Goal: Check status: Check status

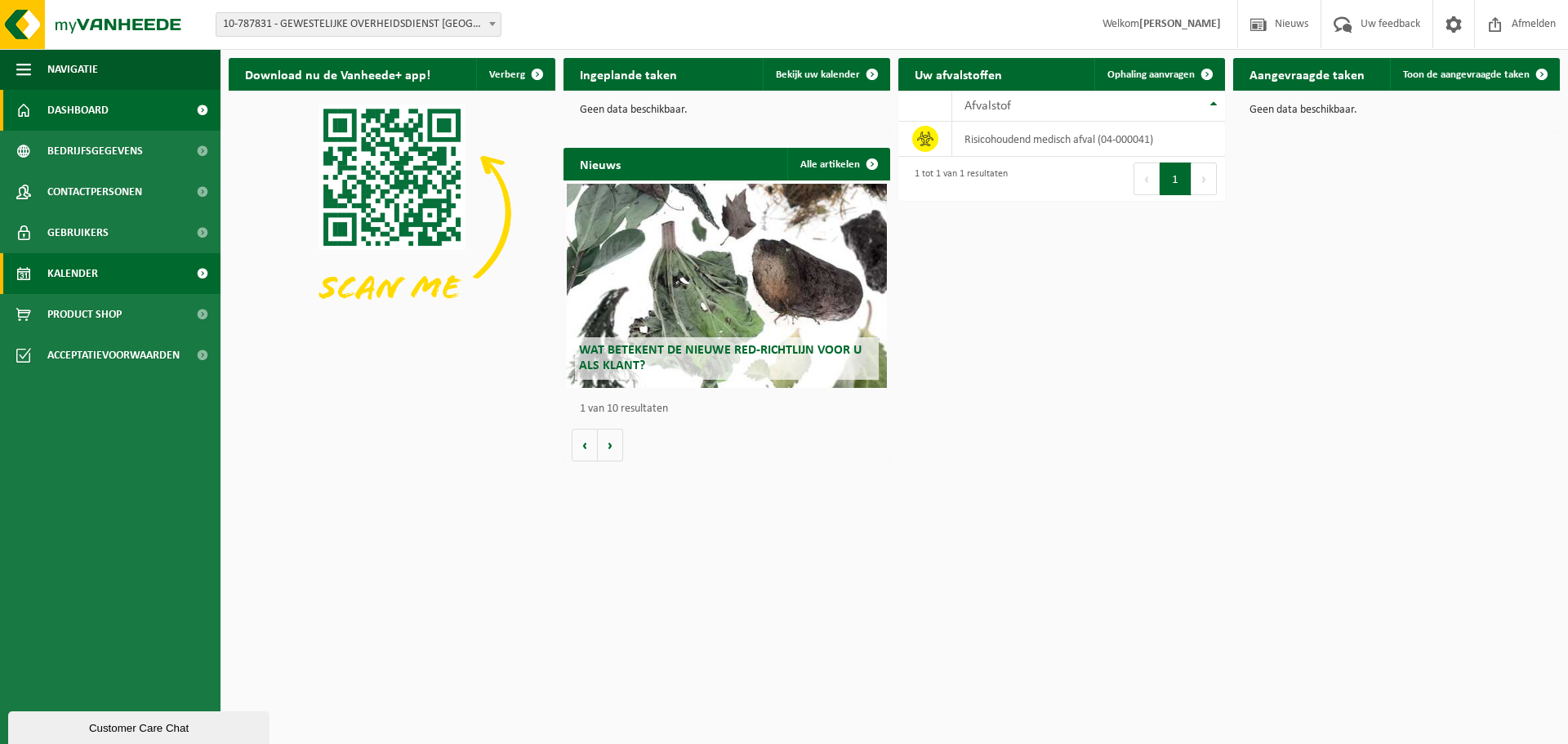
click at [79, 274] on span "Kalender" at bounding box center [73, 274] width 51 height 41
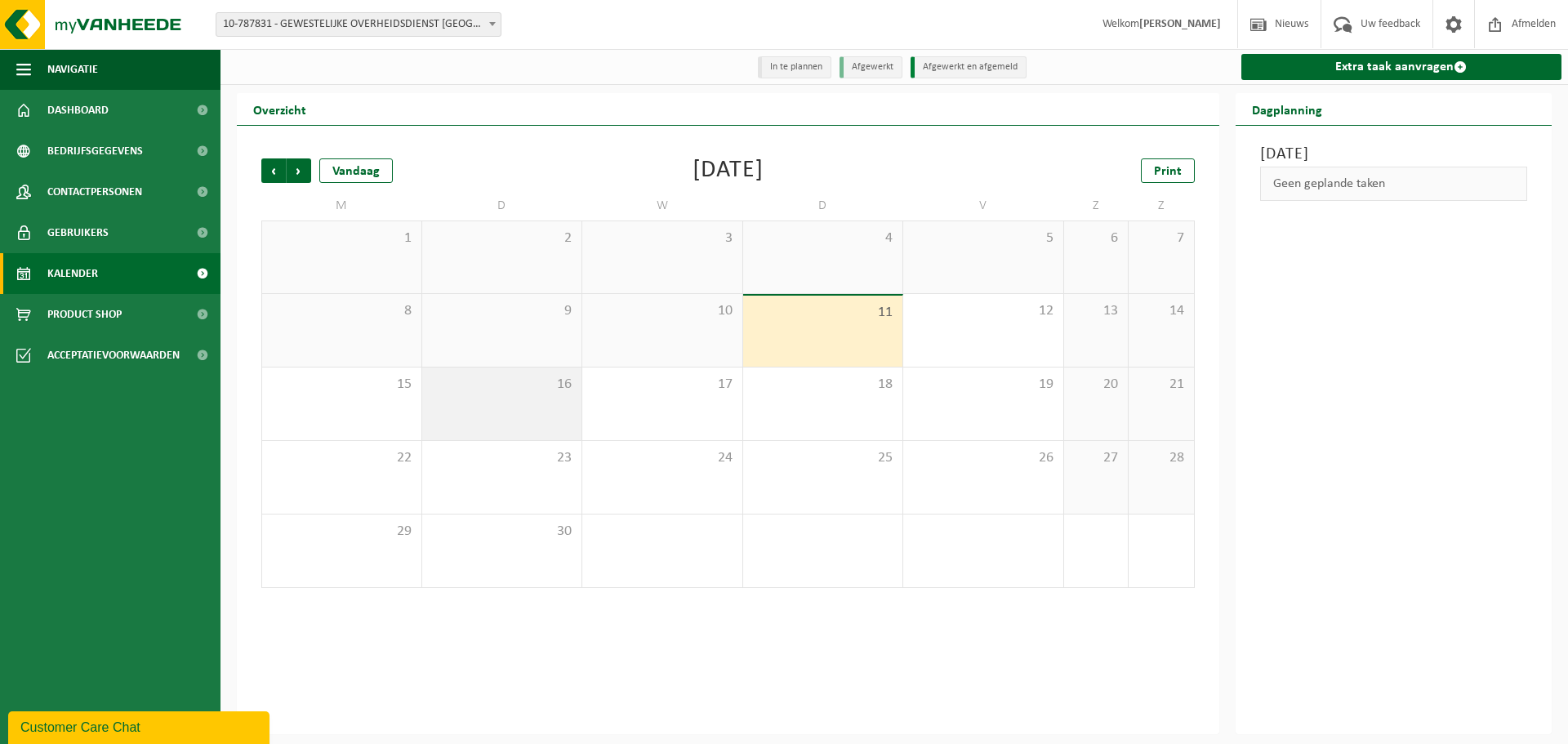
click at [510, 416] on div "16" at bounding box center [502, 404] width 160 height 73
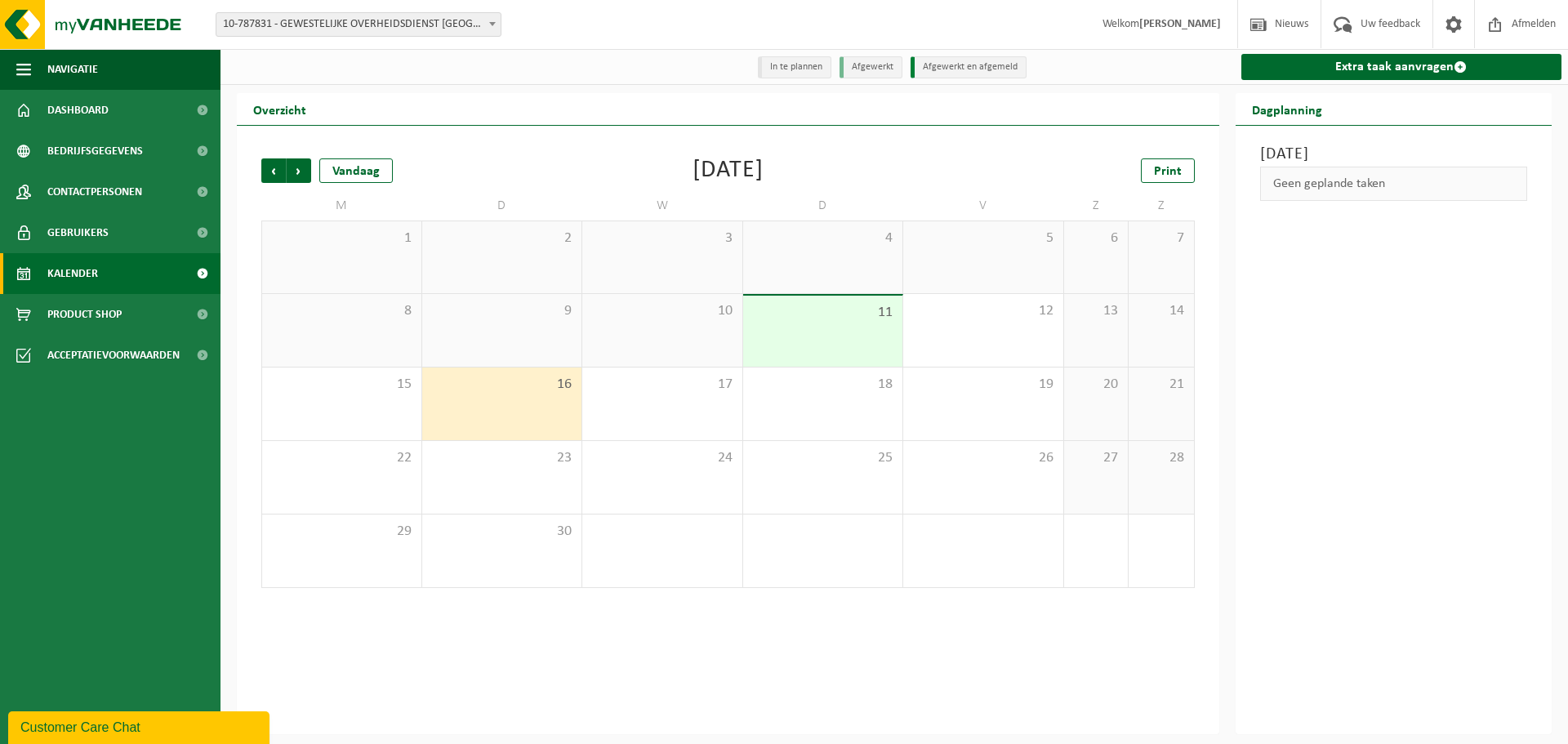
click at [968, 558] on div "3" at bounding box center [983, 551] width 160 height 73
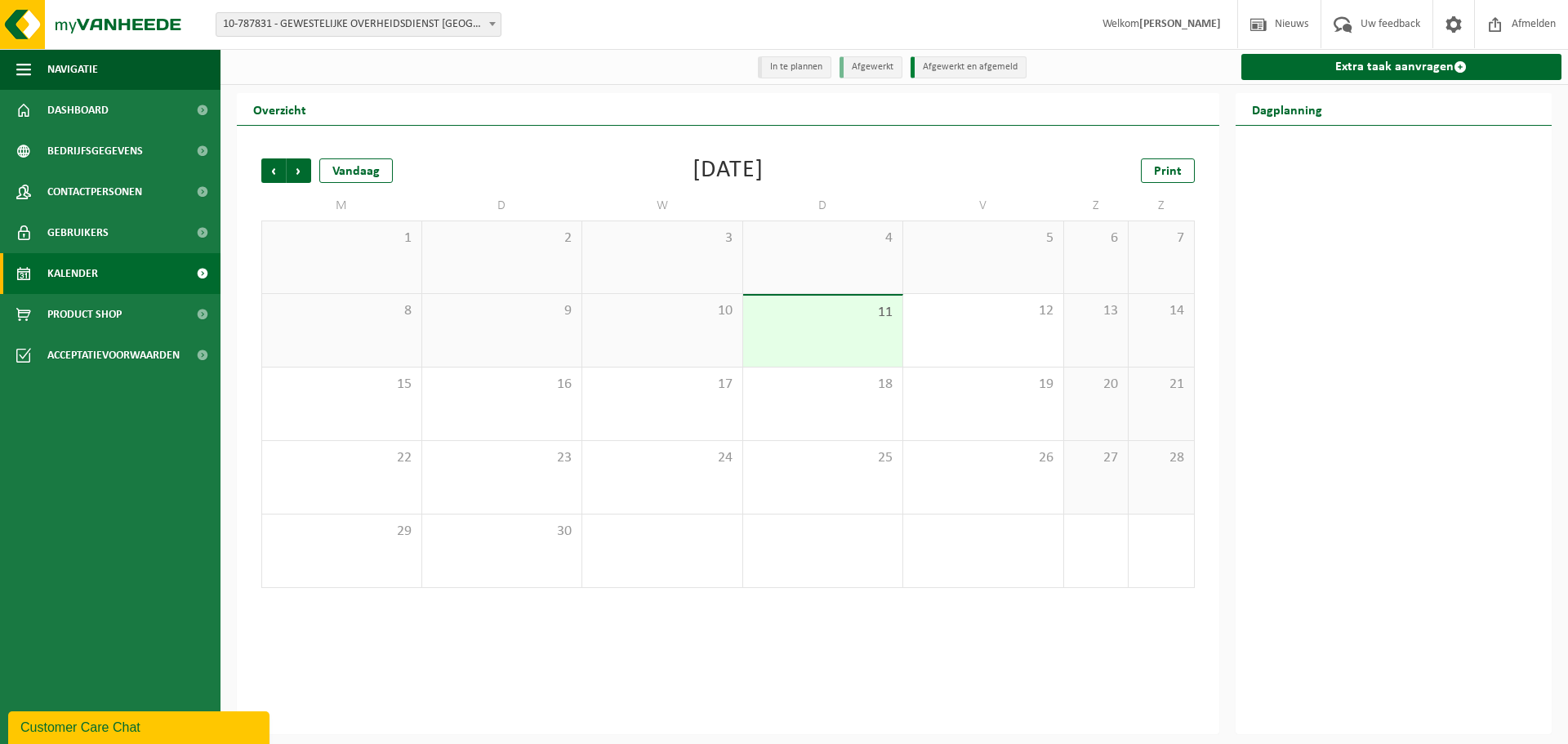
click at [1430, 277] on div at bounding box center [1394, 430] width 317 height 608
click at [93, 111] on span "Dashboard" at bounding box center [78, 110] width 61 height 41
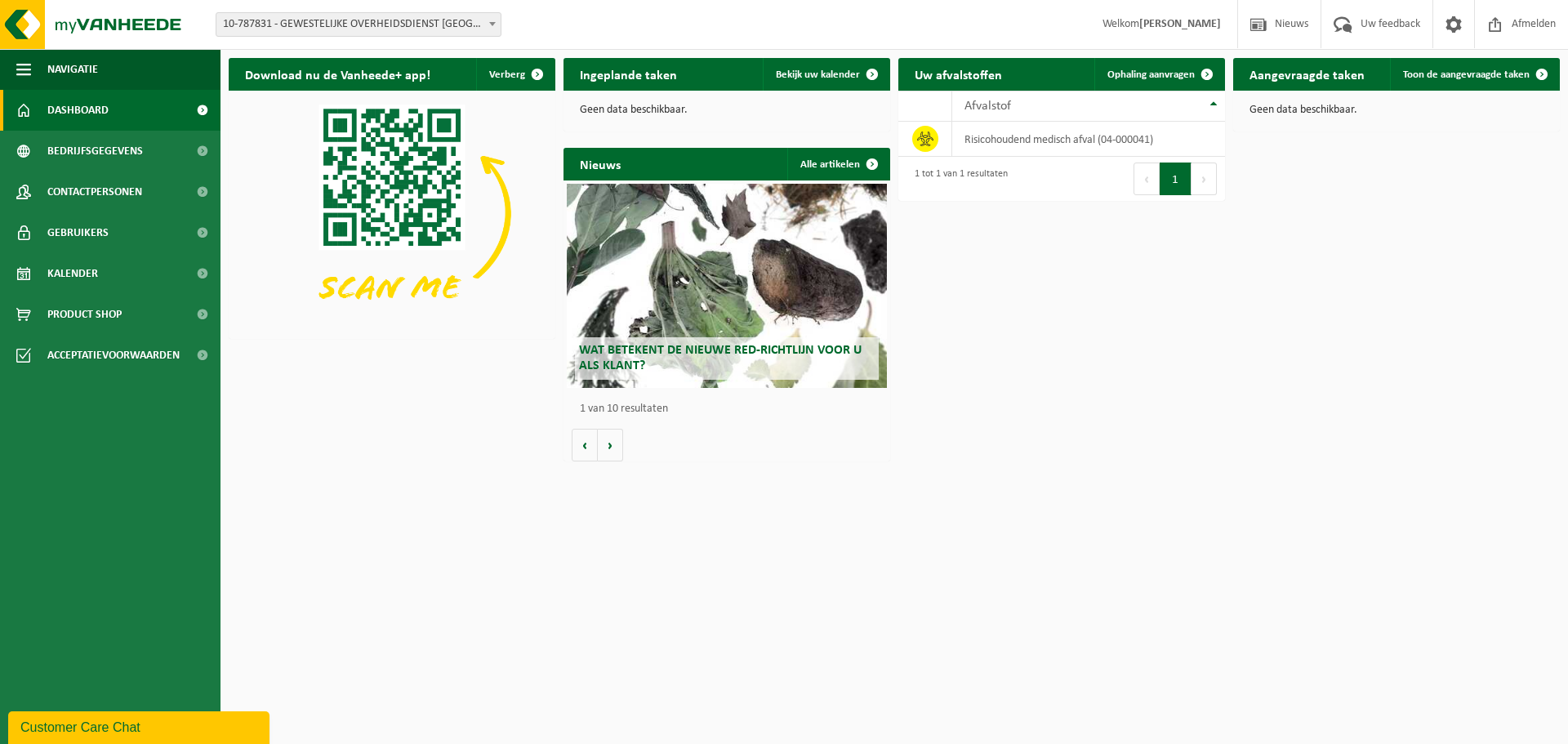
click at [1328, 80] on h2 "Aangevraagde taken" at bounding box center [1307, 73] width 148 height 31
click at [1297, 117] on div "Geen data beschikbaar." at bounding box center [1397, 110] width 327 height 39
drag, startPoint x: 1531, startPoint y: 341, endPoint x: 1389, endPoint y: 342, distance: 142.0
click at [1531, 341] on div "Download nu de Vanheede+ app! Verberg Ingeplande taken Bekijk uw kalender Geen …" at bounding box center [894, 260] width 1340 height 420
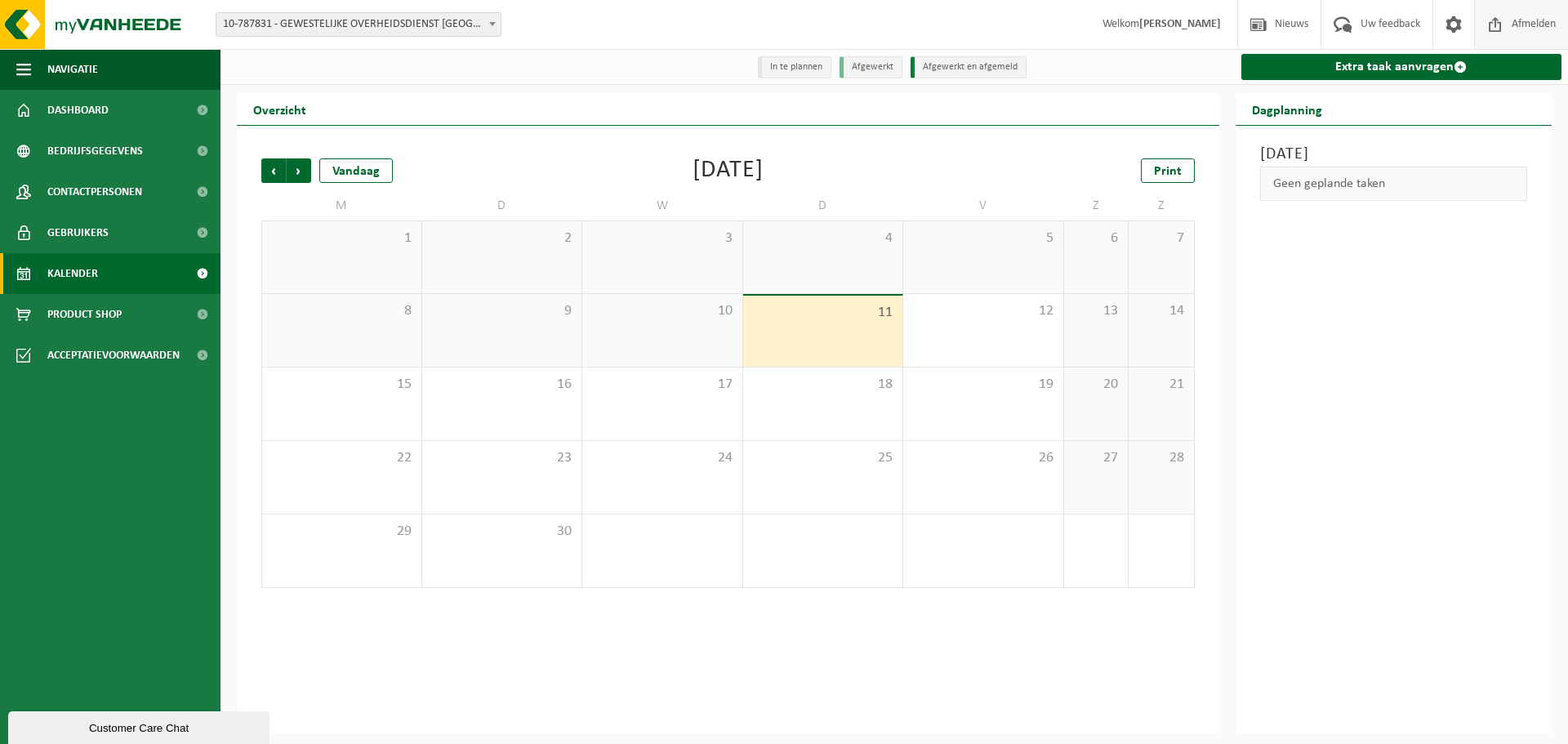
click at [1532, 23] on span "Afmelden" at bounding box center [1534, 24] width 52 height 48
